Goal: Task Accomplishment & Management: Manage account settings

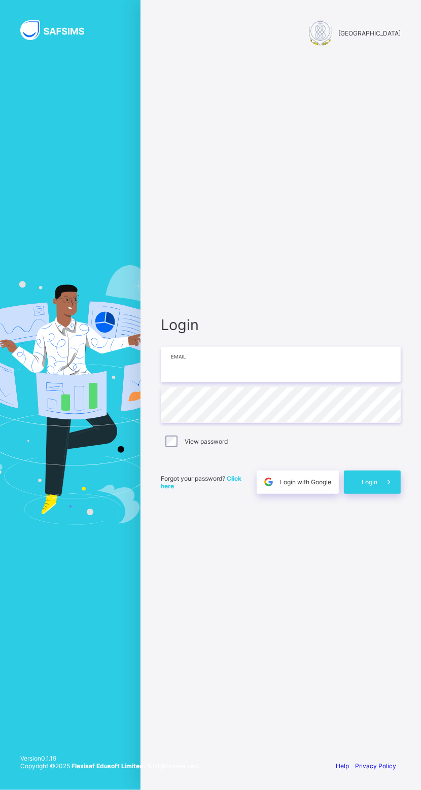
type input "**********"
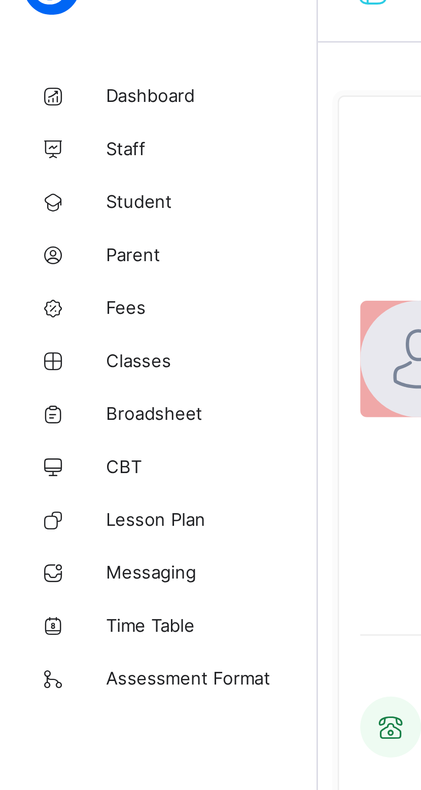
click at [56, 122] on span "Parent" at bounding box center [81, 122] width 81 height 8
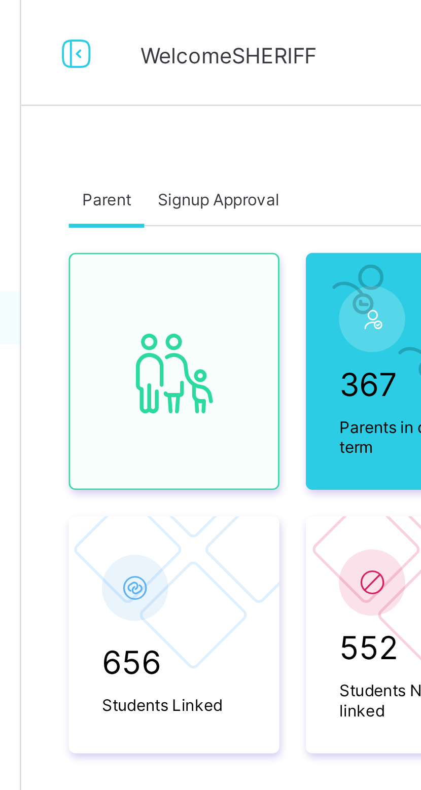
click at [202, 77] on span "Signup Approval" at bounding box center [197, 76] width 47 height 8
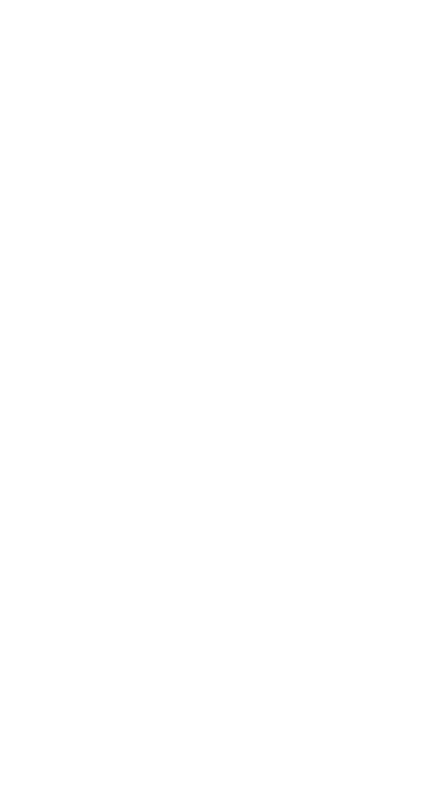
click at [394, 29] on span "Approve" at bounding box center [383, 31] width 24 height 8
click at [406, 36] on div "Approve" at bounding box center [384, 31] width 43 height 16
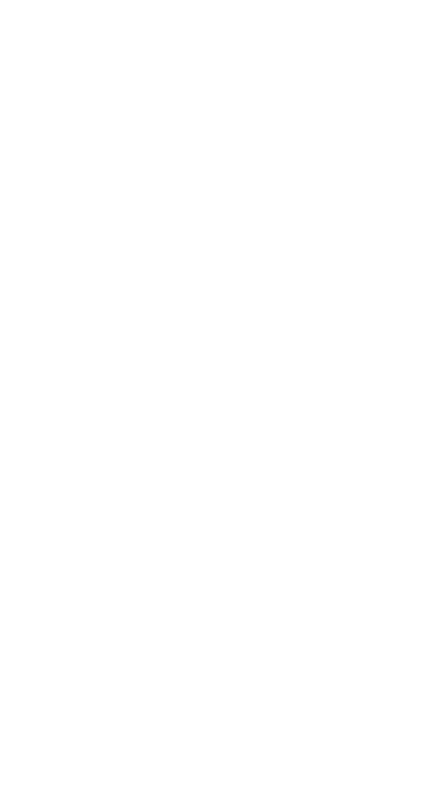
click at [406, 24] on div "Approve" at bounding box center [384, 31] width 43 height 16
